Goal: Task Accomplishment & Management: Manage account settings

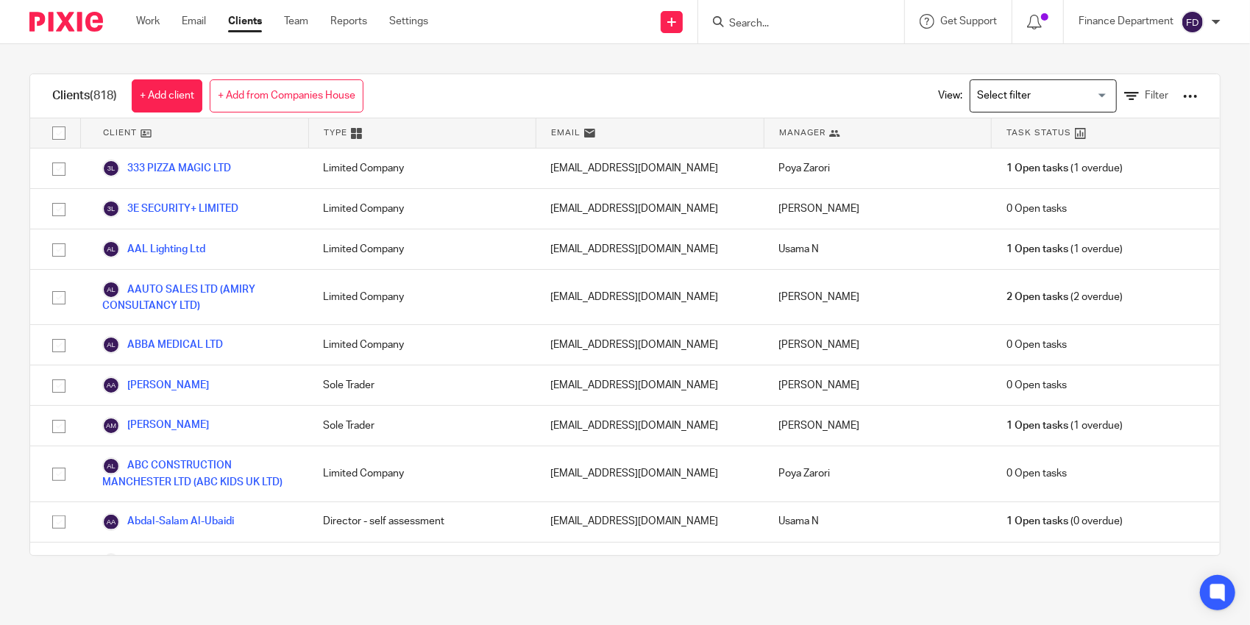
click at [801, 26] on input "Search" at bounding box center [794, 24] width 132 height 13
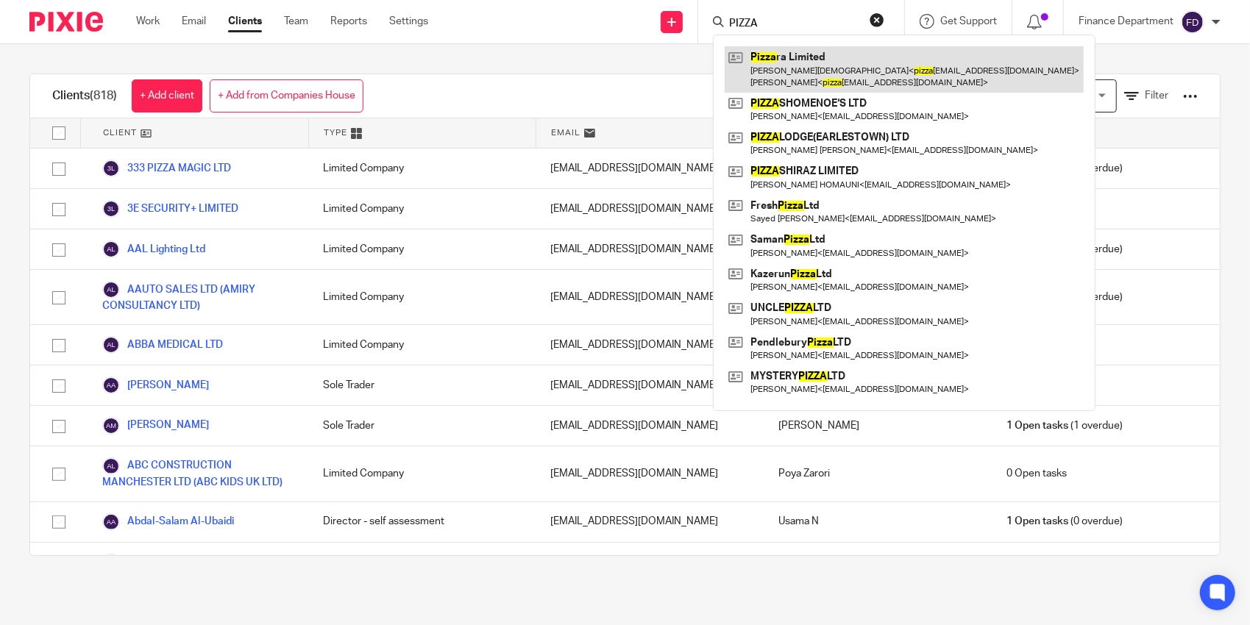
type input "PIZZA"
click at [817, 68] on link at bounding box center [904, 69] width 359 height 46
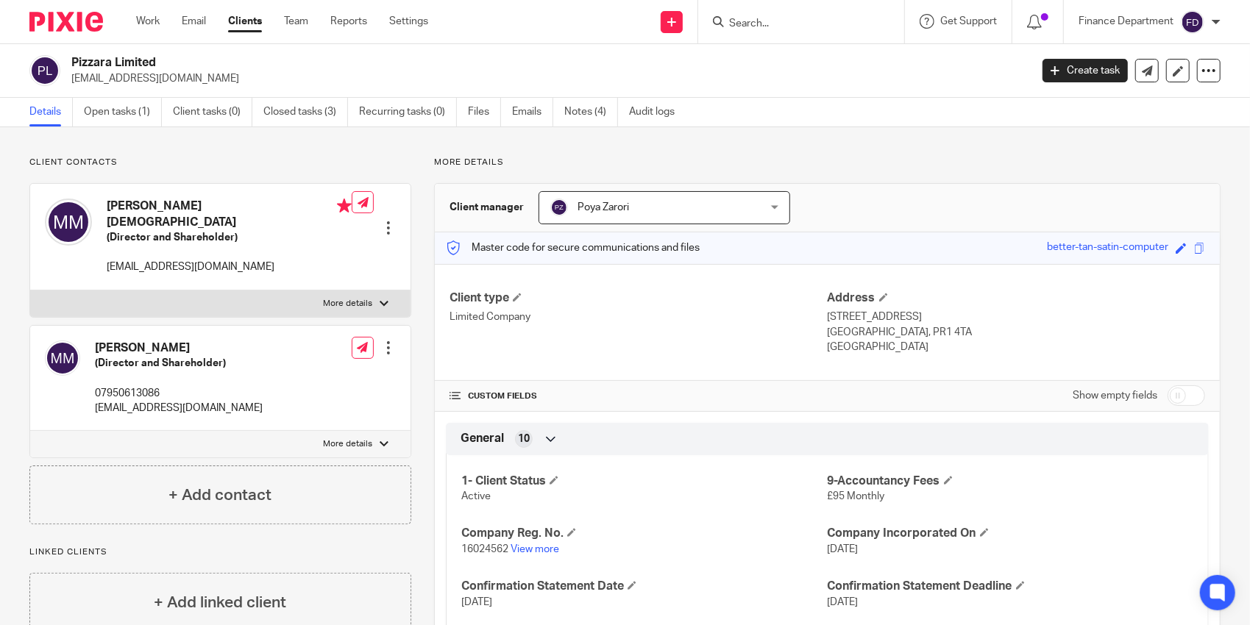
click at [385, 221] on div at bounding box center [388, 228] width 15 height 15
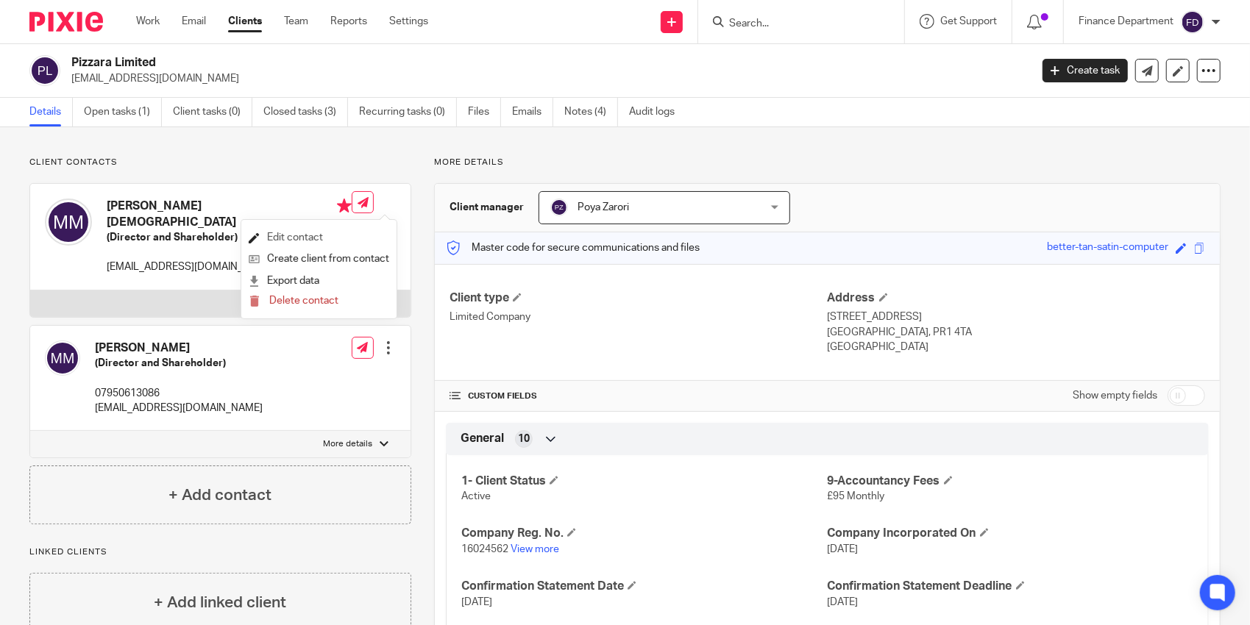
click at [323, 237] on link "Edit contact" at bounding box center [319, 237] width 141 height 21
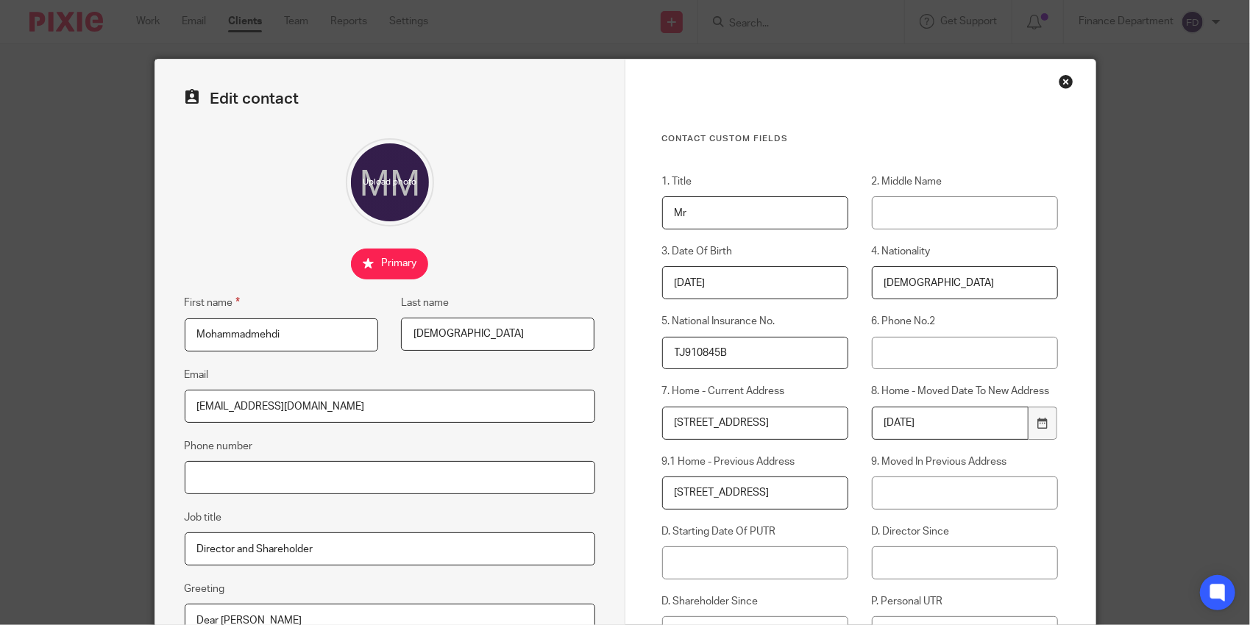
click at [243, 472] on input "Phone number" at bounding box center [390, 477] width 410 height 33
paste input "[PHONE_NUMBER]"
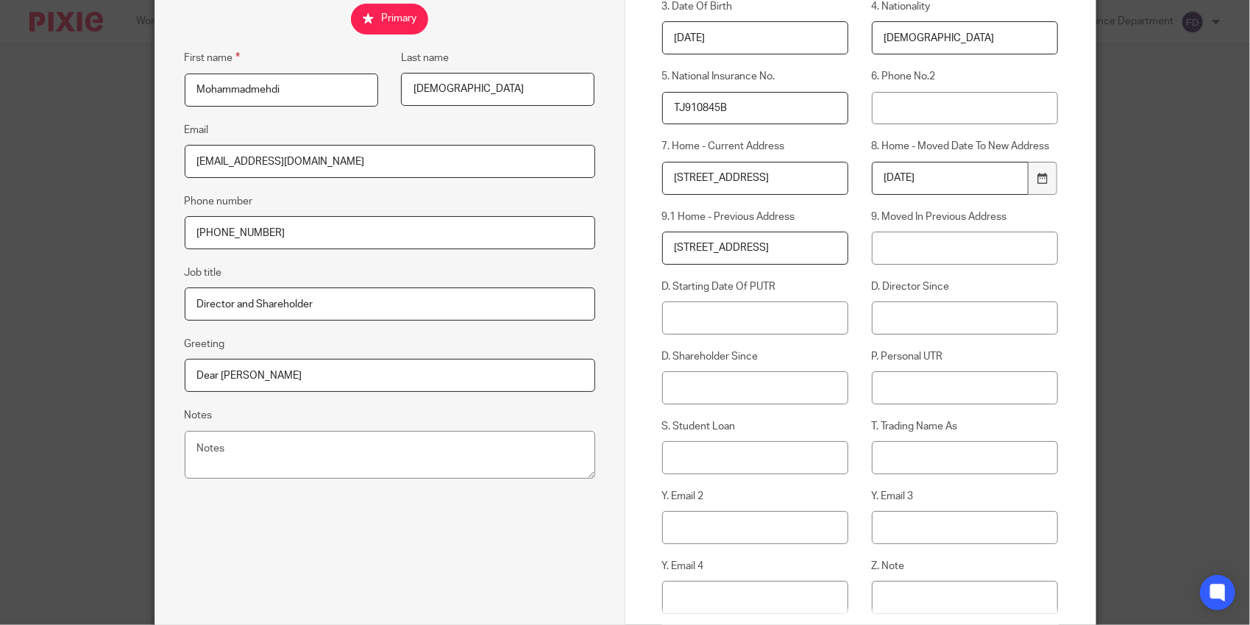
scroll to position [294, 0]
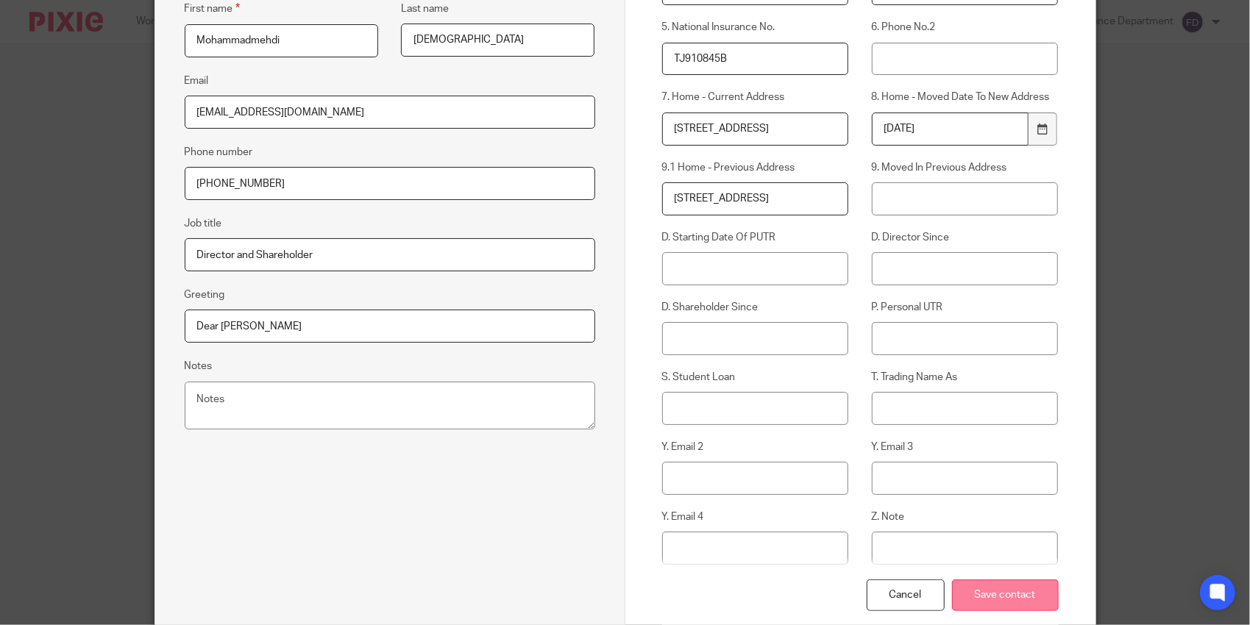
type input "[PHONE_NUMBER]"
click at [1011, 599] on input "Save contact" at bounding box center [1005, 596] width 107 height 32
click at [1003, 592] on input "Save contact" at bounding box center [1005, 596] width 107 height 32
